Goal: Information Seeking & Learning: Find specific fact

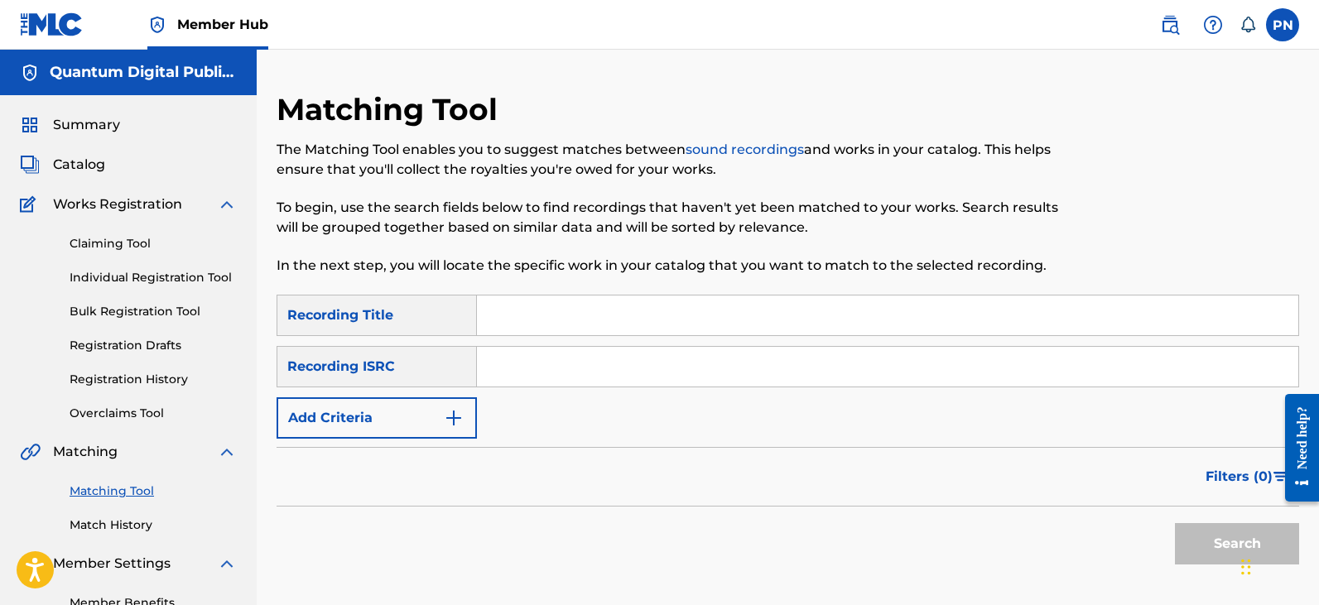
drag, startPoint x: 524, startPoint y: 390, endPoint x: 501, endPoint y: 395, distance: 23.7
click at [524, 390] on div "SearchWithCriteriad3301ad1-f96b-4d03-b762-7fc983348ec6 Recording Title SearchWi…" at bounding box center [788, 367] width 1023 height 144
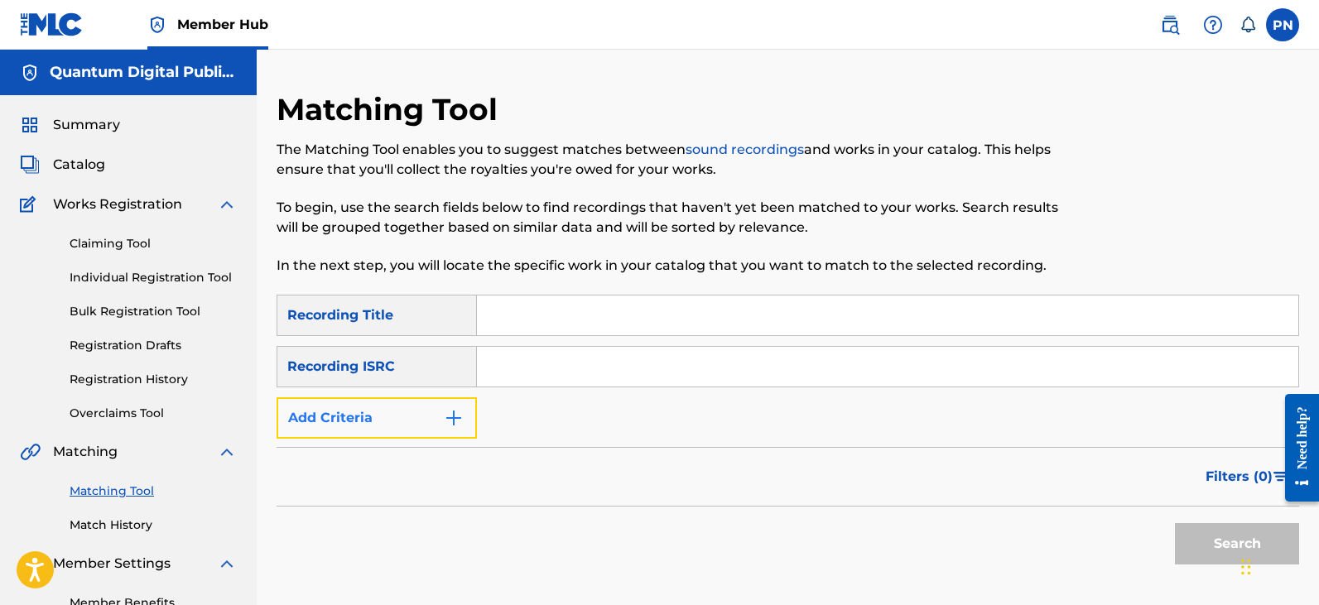
click at [455, 422] on img "Search Form" at bounding box center [454, 418] width 20 height 20
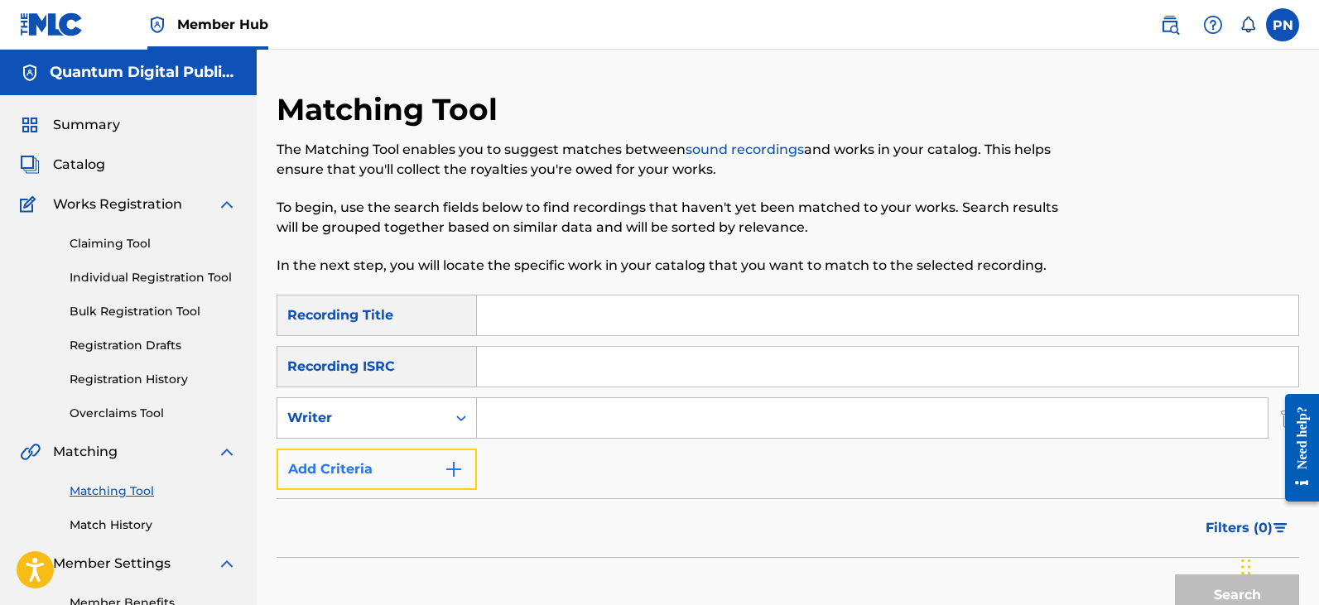
click at [451, 468] on img "Search Form" at bounding box center [454, 470] width 20 height 20
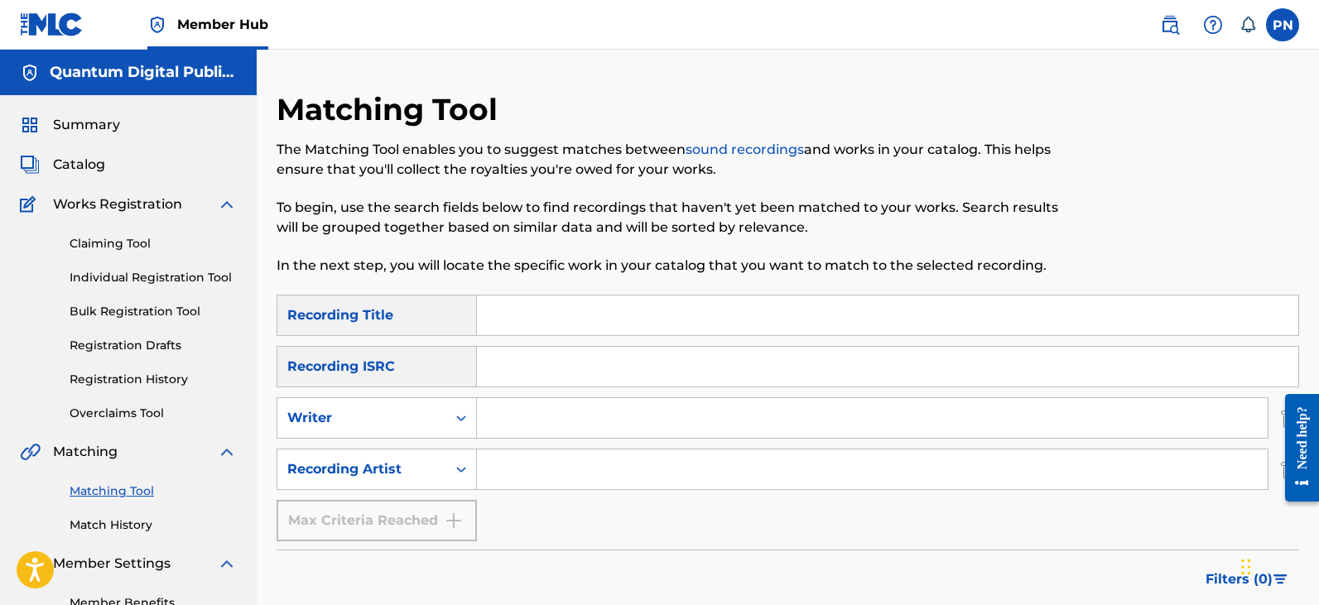
click at [545, 465] on input "Search Form" at bounding box center [872, 470] width 791 height 40
type input "[PERSON_NAME]"
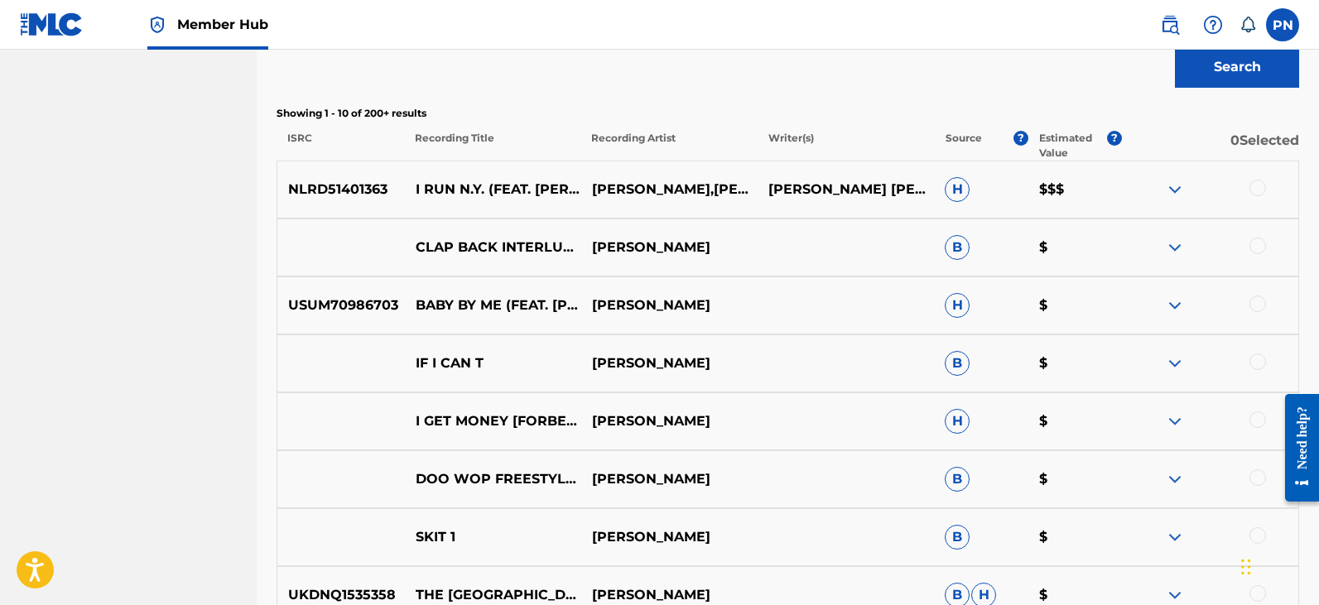
scroll to position [387, 0]
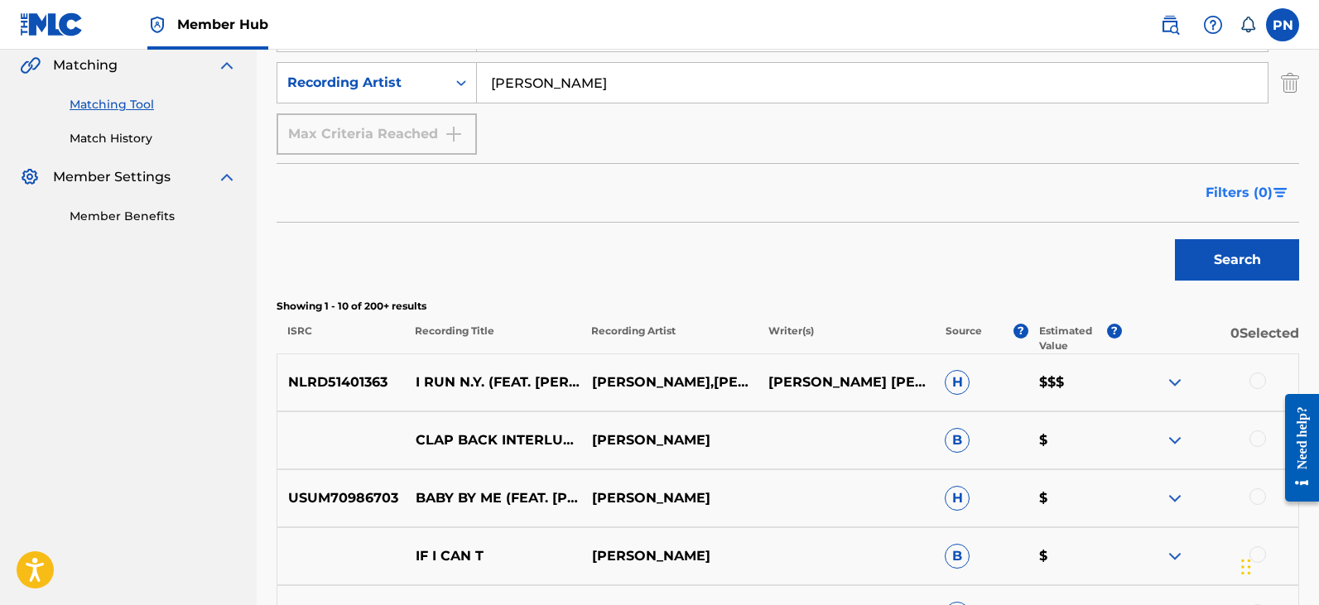
click at [1246, 176] on button "Filters ( 0 )" at bounding box center [1248, 192] width 104 height 41
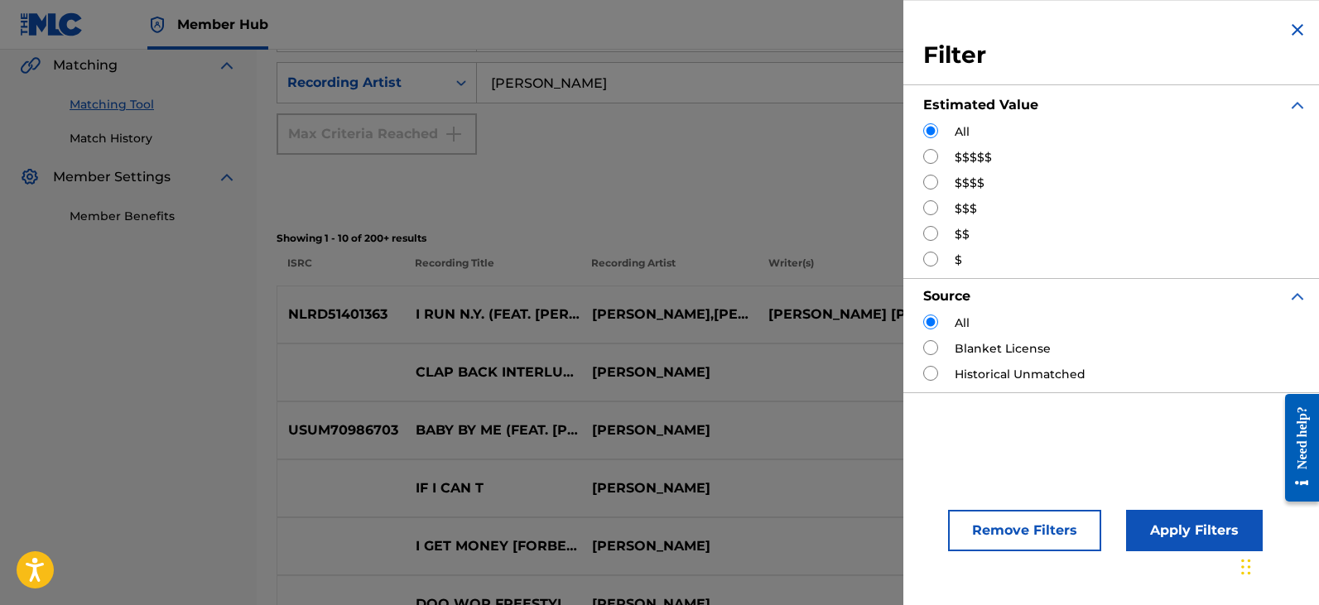
click at [971, 158] on label "$$$$$" at bounding box center [973, 157] width 37 height 17
click at [933, 158] on input "Search Form" at bounding box center [930, 156] width 15 height 15
radio input "true"
click at [768, 143] on div "SearchWithCriteriad3301ad1-f96b-4d03-b762-7fc983348ec6 Recording Title SearchWi…" at bounding box center [788, 31] width 1023 height 247
click at [1177, 529] on button "Apply Filters" at bounding box center [1194, 530] width 137 height 41
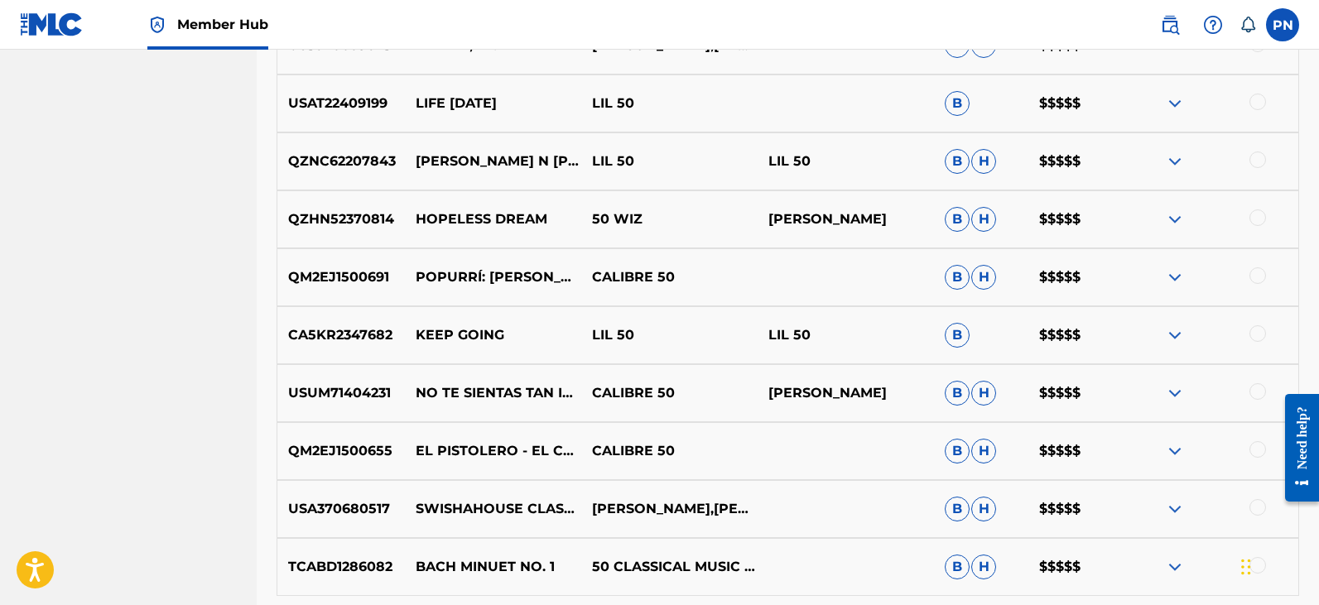
scroll to position [726, 0]
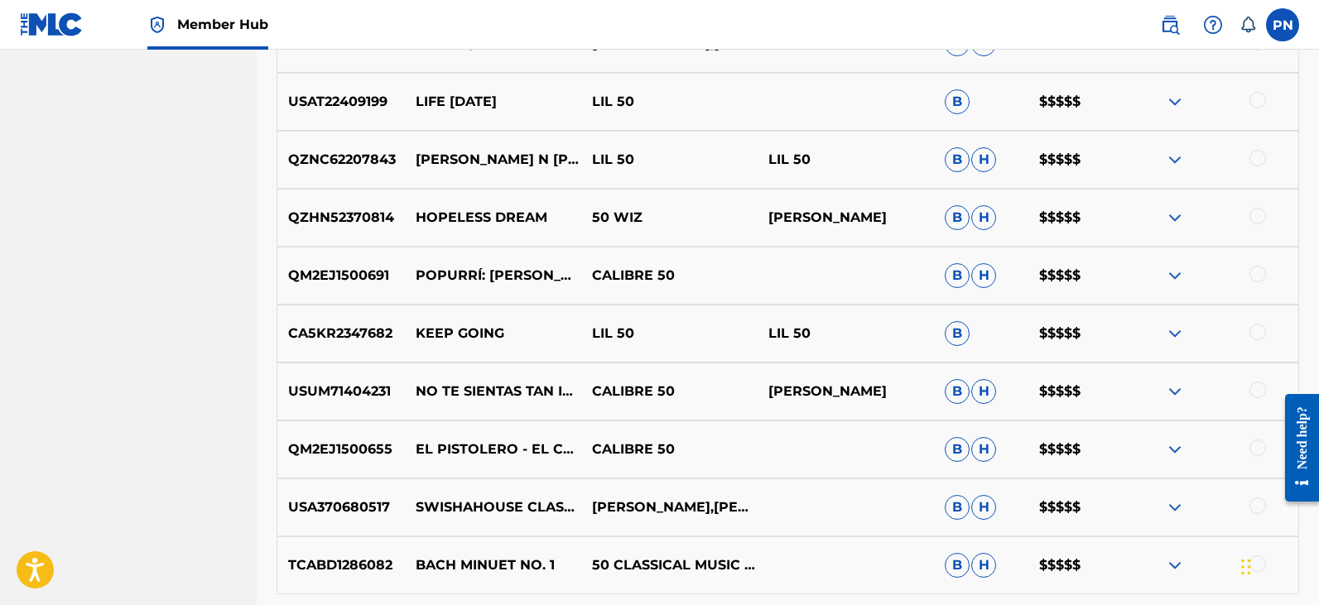
click at [1177, 338] on img at bounding box center [1175, 334] width 20 height 20
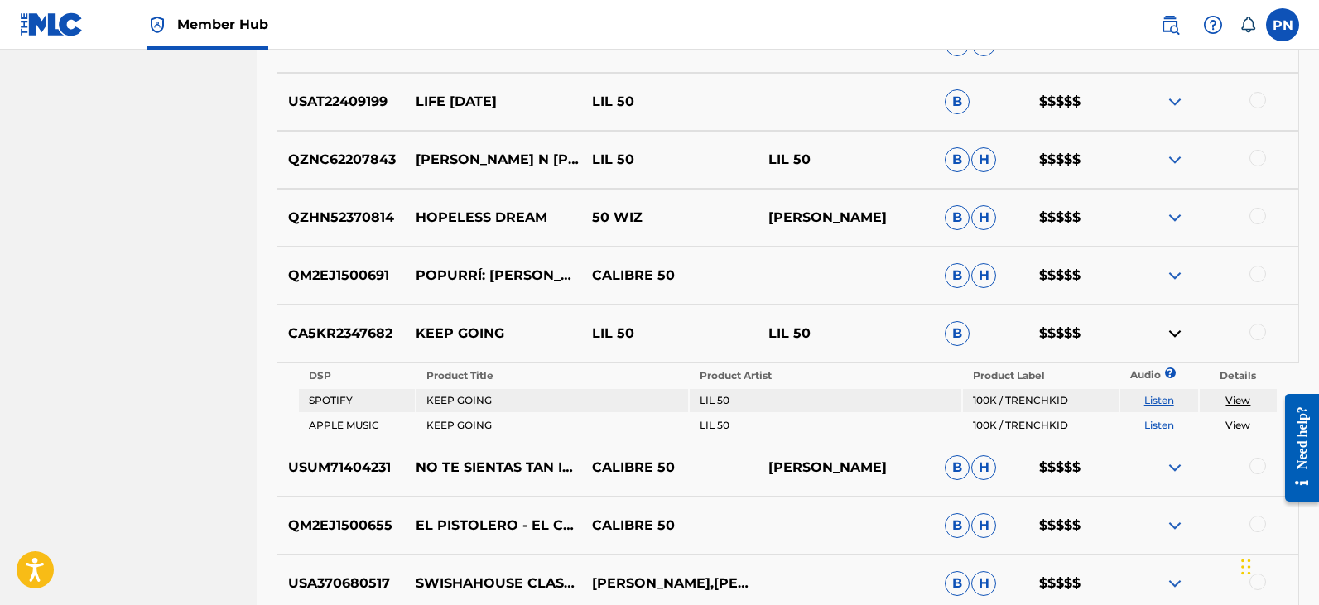
click at [1171, 213] on img at bounding box center [1175, 218] width 20 height 20
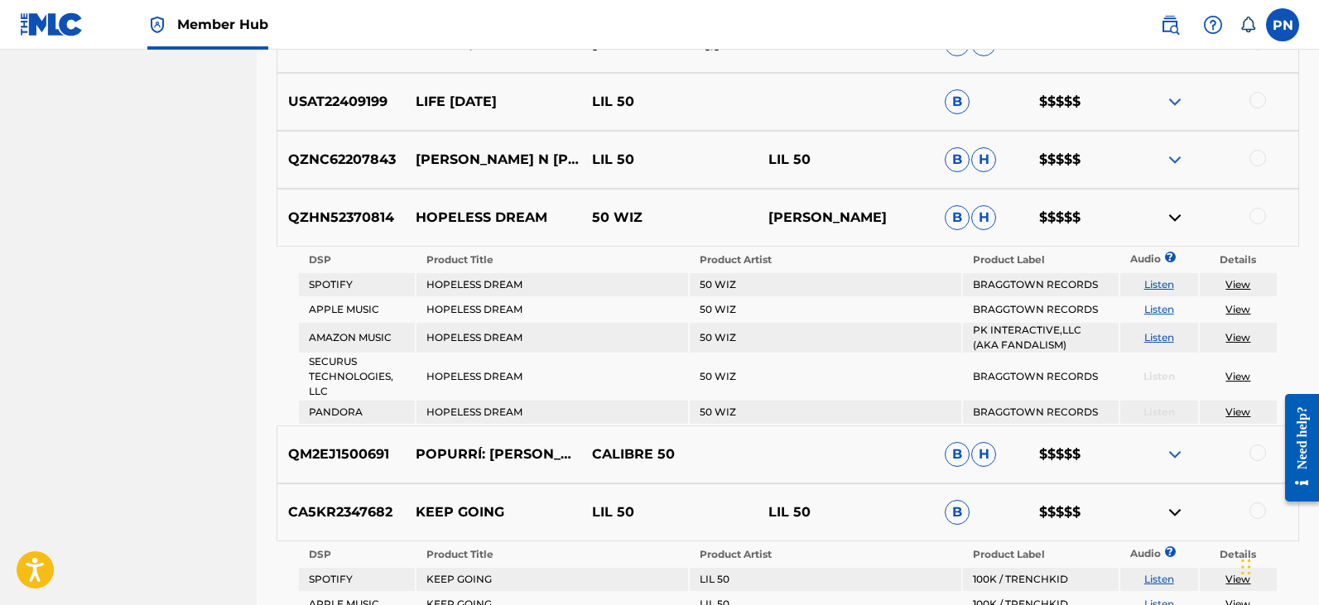
click at [864, 205] on div "QZHN52370814 HOPELESS DREAM 50 WIZ [PERSON_NAME] [PERSON_NAME] $$$$$" at bounding box center [788, 218] width 1023 height 58
click at [1241, 286] on link "View" at bounding box center [1238, 284] width 25 height 12
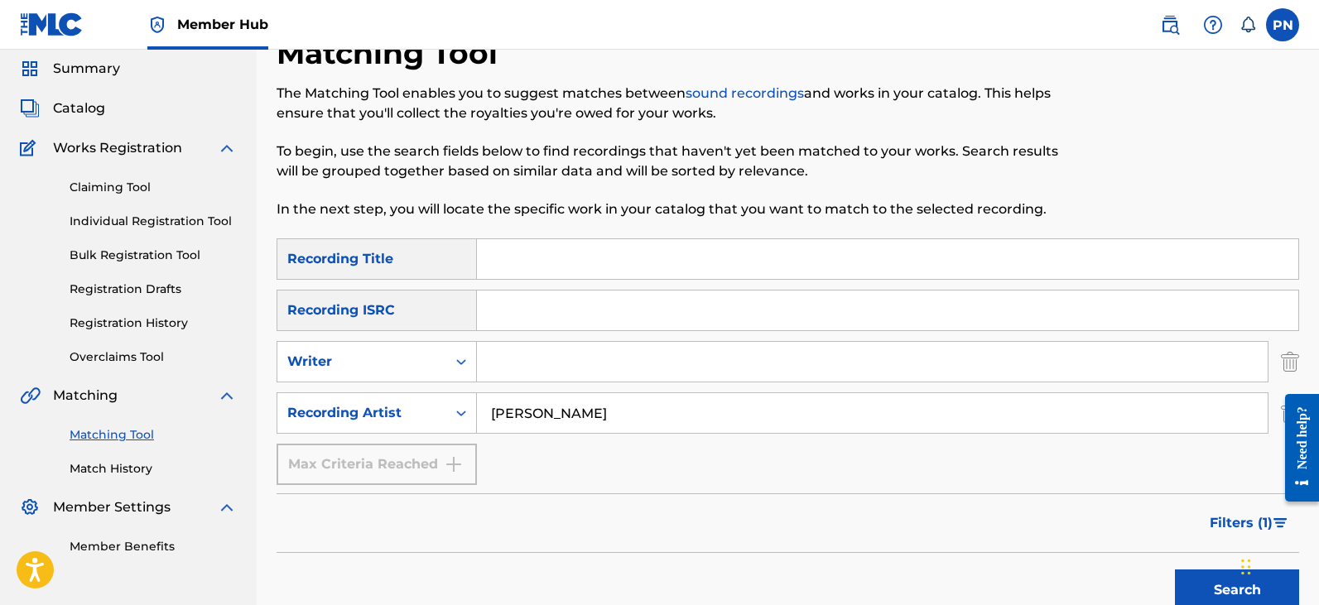
scroll to position [0, 0]
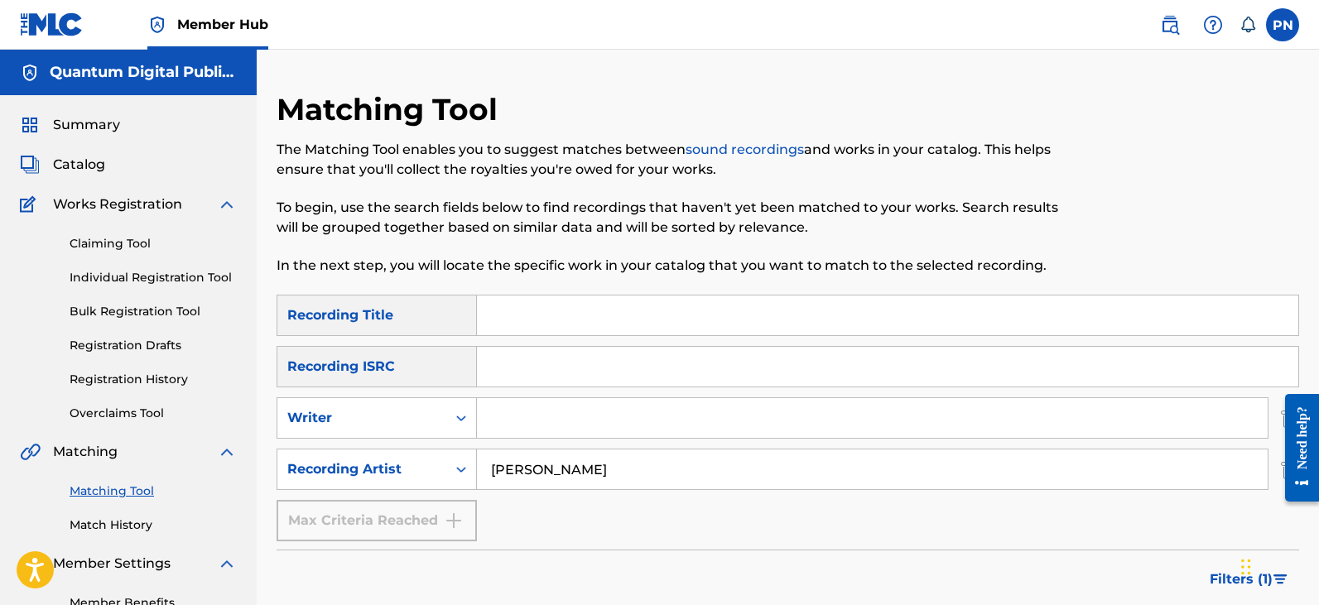
drag, startPoint x: 589, startPoint y: 488, endPoint x: 232, endPoint y: 467, distance: 357.6
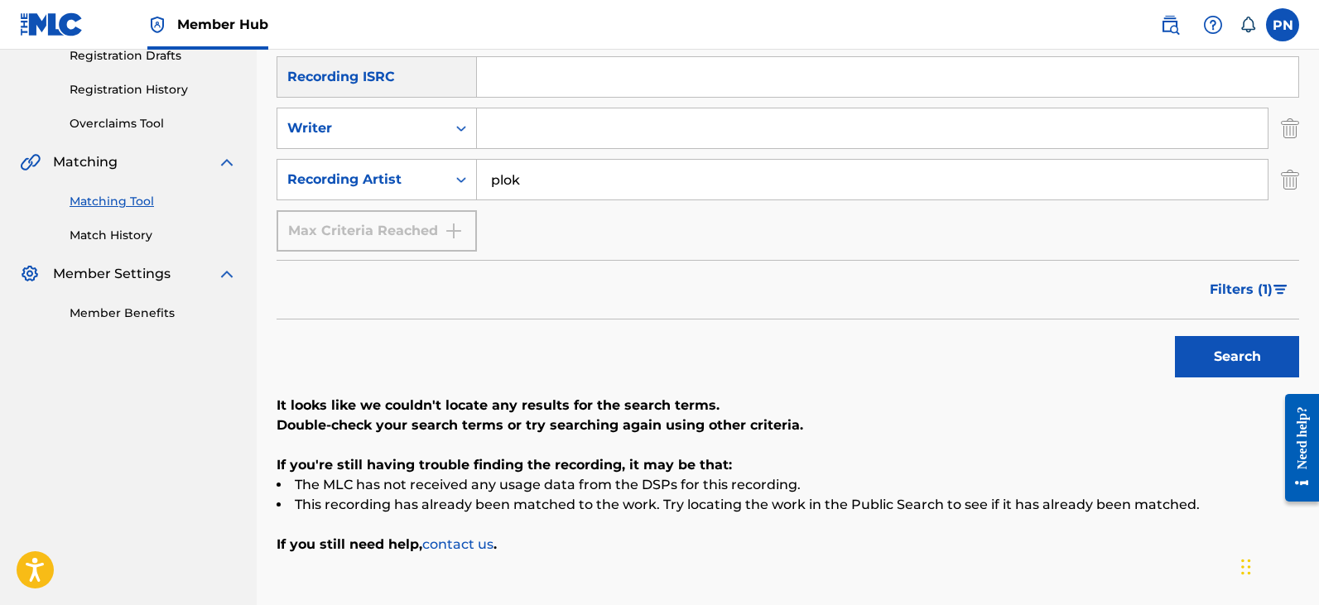
scroll to position [193, 0]
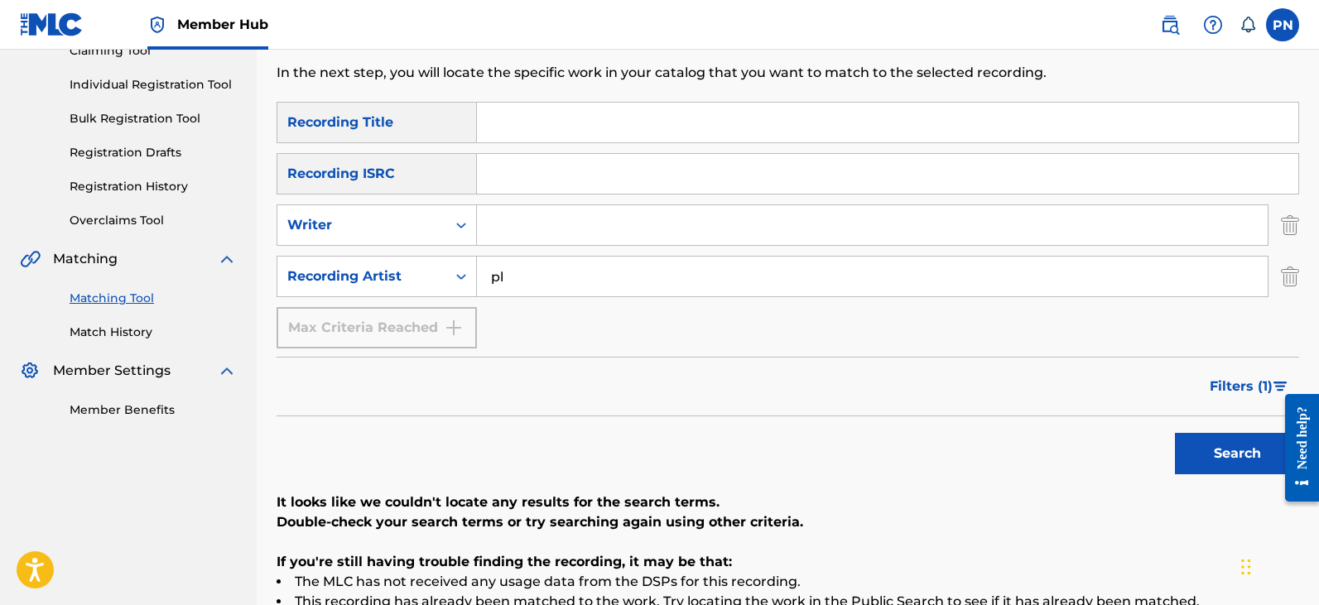
type input "p"
click at [1175, 433] on button "Search" at bounding box center [1237, 453] width 124 height 41
drag, startPoint x: 565, startPoint y: 268, endPoint x: 554, endPoint y: 285, distance: 20.5
click at [560, 279] on input "japer" at bounding box center [872, 277] width 791 height 40
drag, startPoint x: 554, startPoint y: 285, endPoint x: 542, endPoint y: 285, distance: 11.6
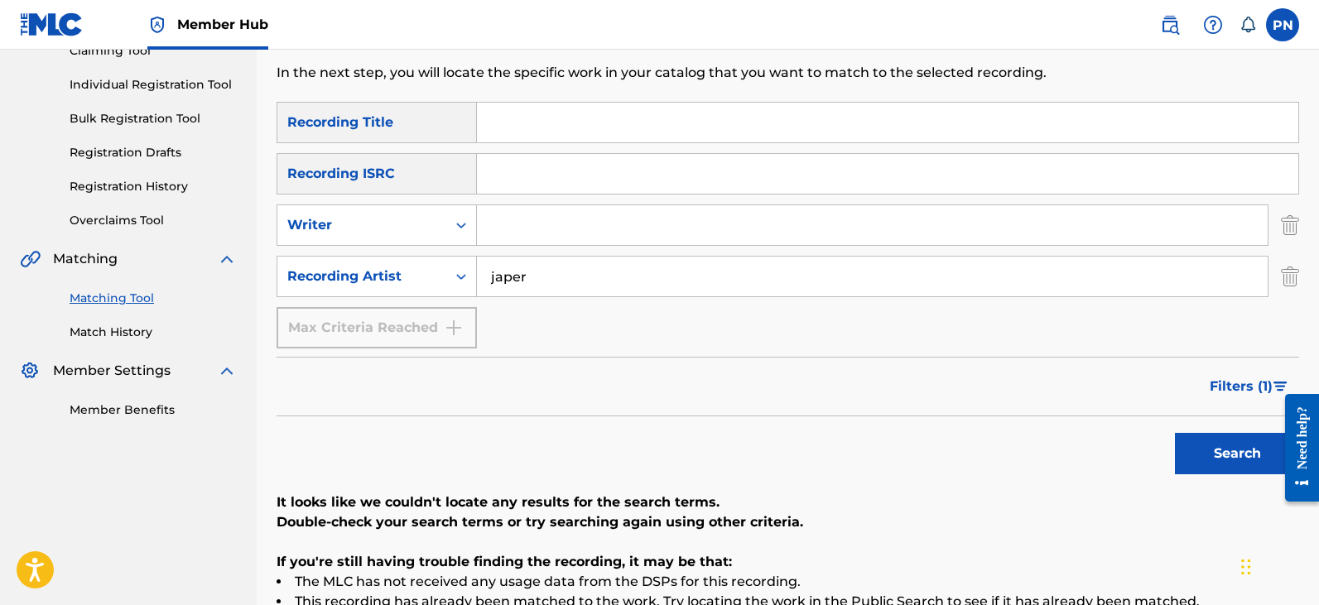
click at [542, 285] on input "japer" at bounding box center [872, 277] width 791 height 40
drag, startPoint x: 542, startPoint y: 285, endPoint x: 362, endPoint y: 314, distance: 182.9
click at [354, 297] on div "SearchWithCriteria50907d78-1cea-4aad-b617-402b61430635 Recording Artist japer" at bounding box center [788, 276] width 1023 height 41
type input "cas"
click at [1175, 433] on button "Search" at bounding box center [1237, 453] width 124 height 41
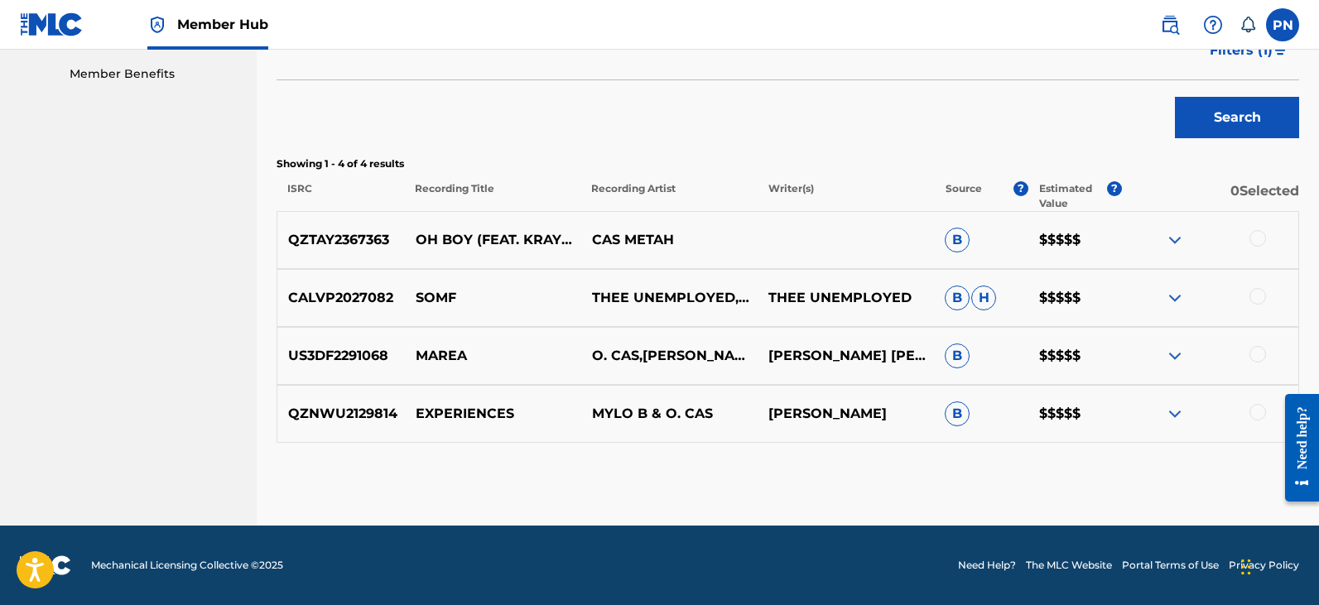
scroll to position [336, 0]
